Goal: Find specific page/section: Find specific page/section

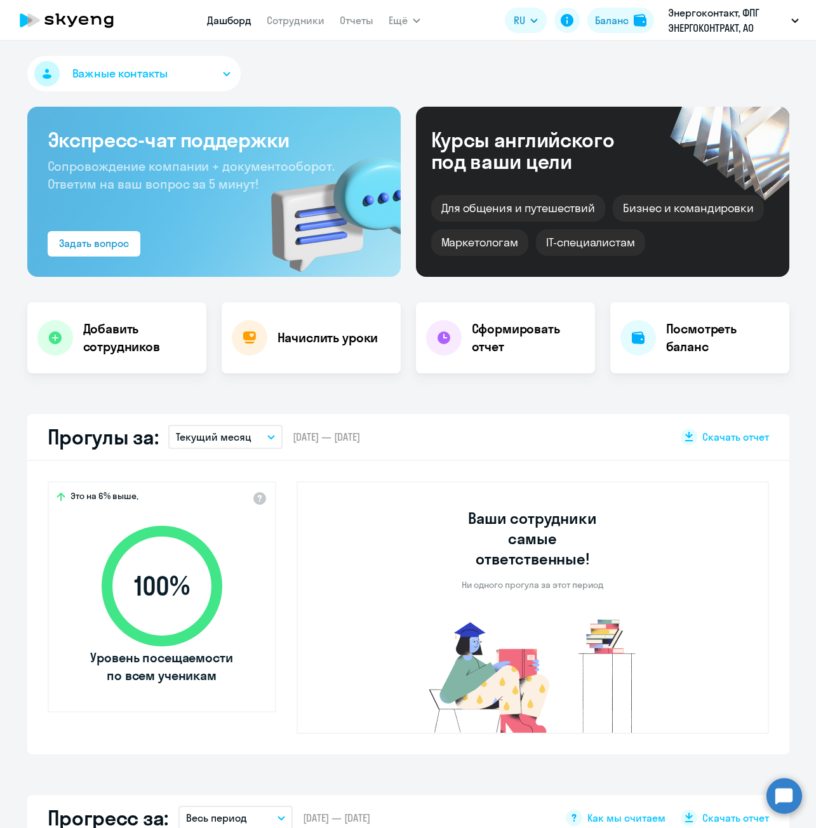
select select "30"
click at [86, 12] on icon at bounding box center [67, 20] width 112 height 32
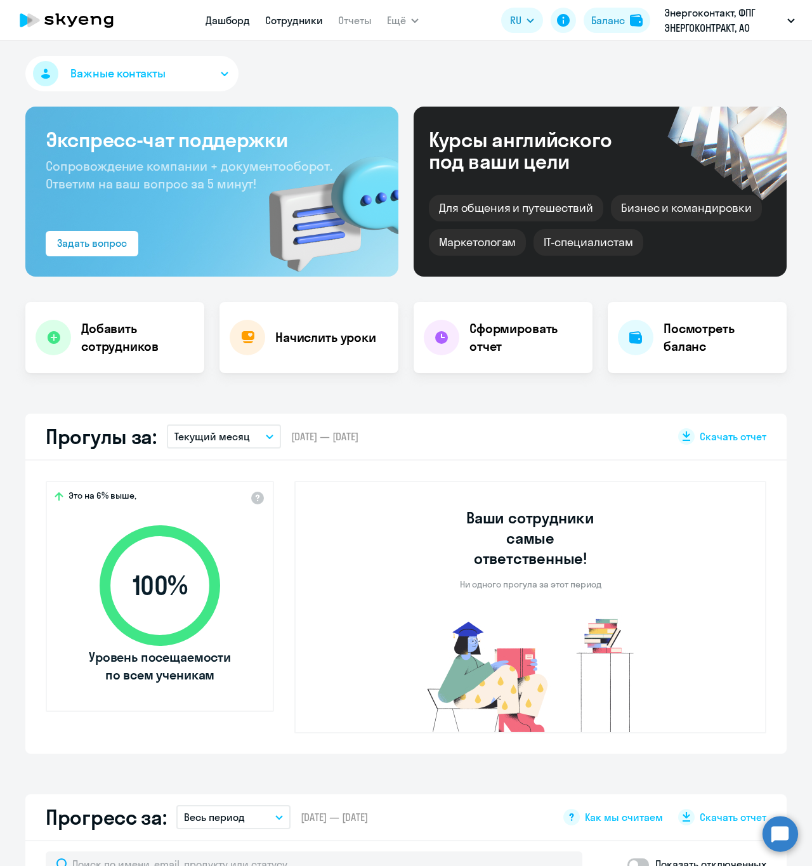
click at [300, 21] on link "Сотрудники" at bounding box center [294, 20] width 58 height 13
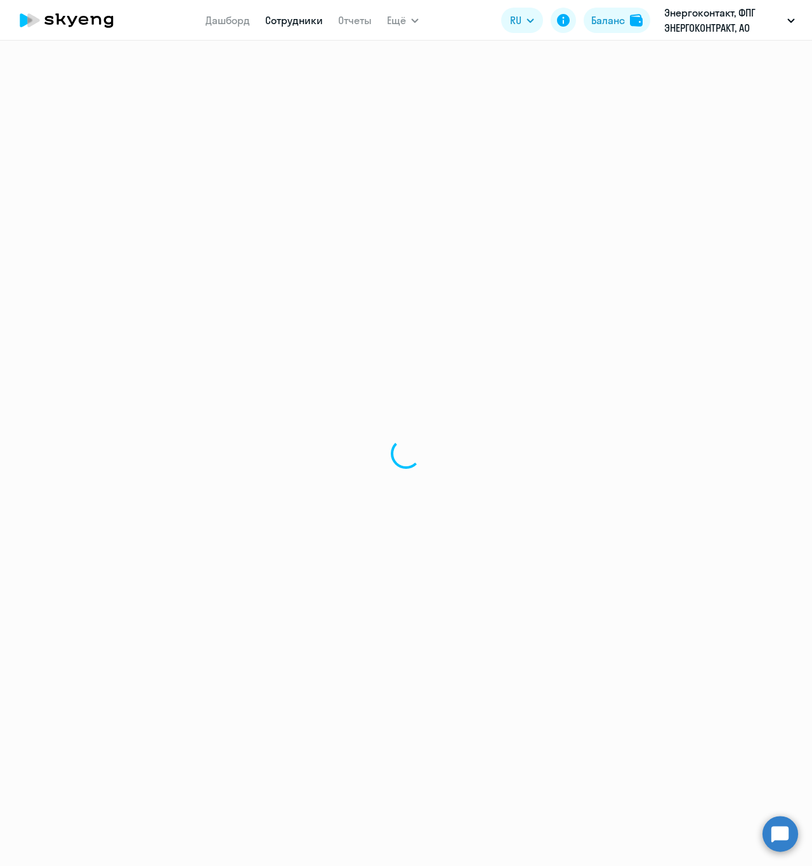
select select "30"
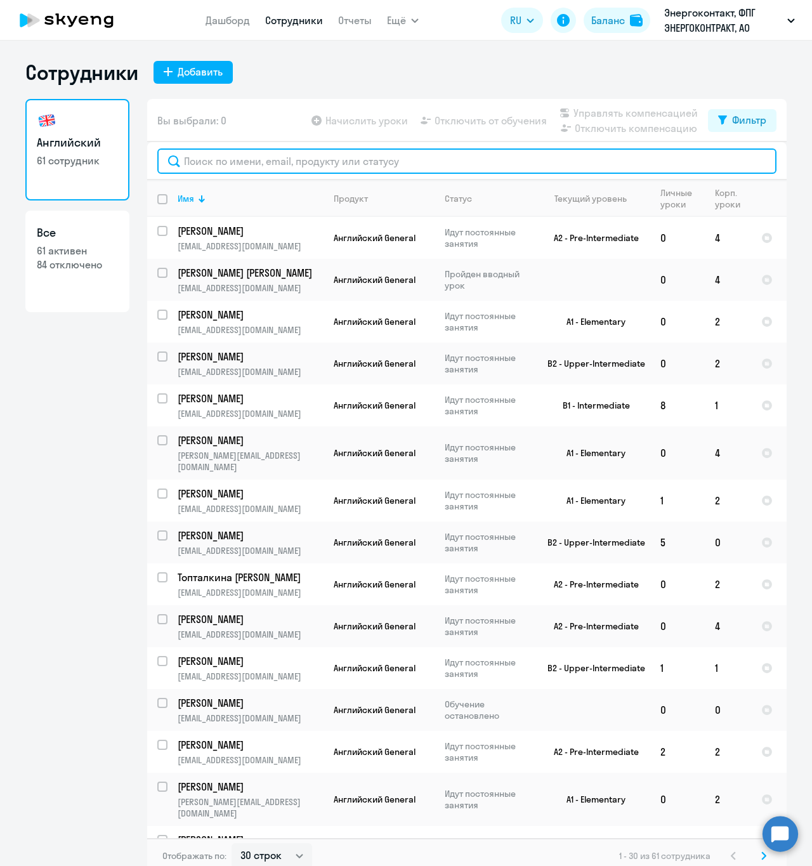
click at [329, 166] on input "text" at bounding box center [466, 161] width 619 height 25
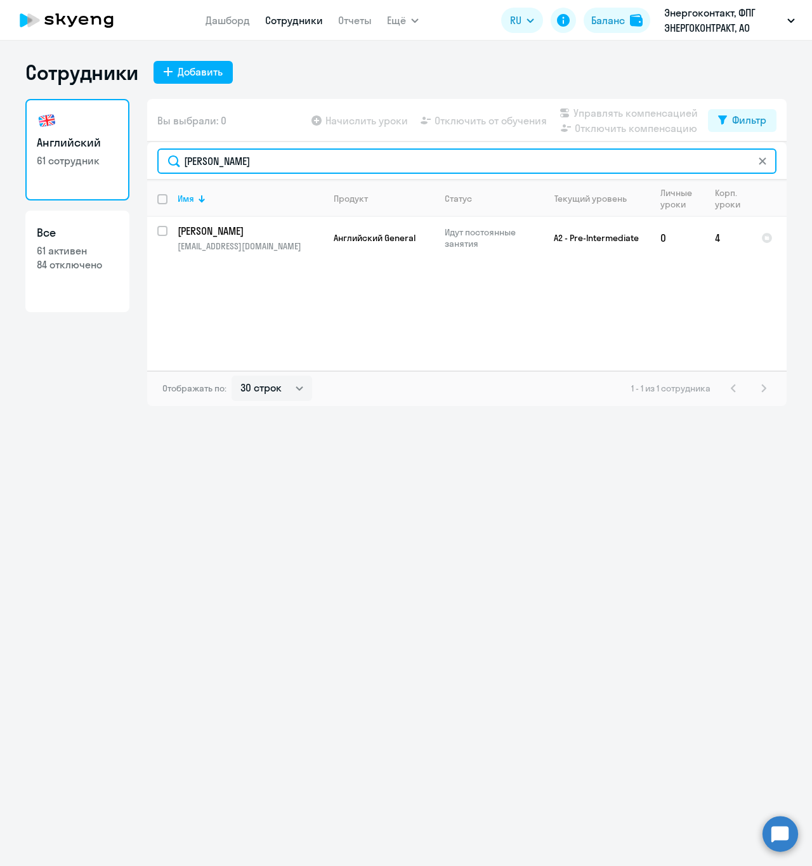
drag, startPoint x: 180, startPoint y: 168, endPoint x: 148, endPoint y: 169, distance: 31.7
click at [148, 169] on div "[PERSON_NAME]" at bounding box center [467, 161] width 640 height 38
type input "[PERSON_NAME]"
